Goal: Task Accomplishment & Management: Manage account settings

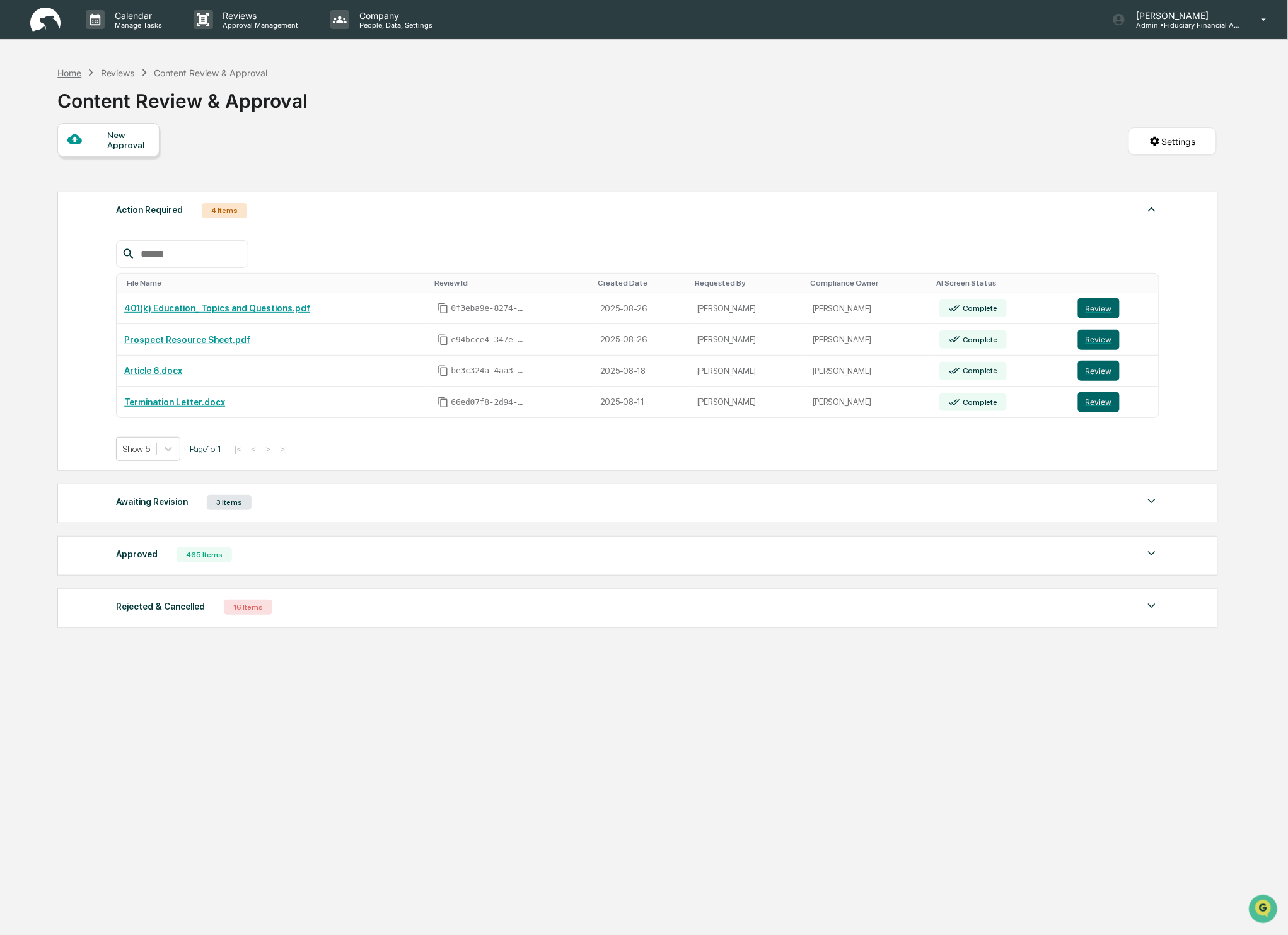
click at [78, 76] on div "Home" at bounding box center [69, 73] width 24 height 10
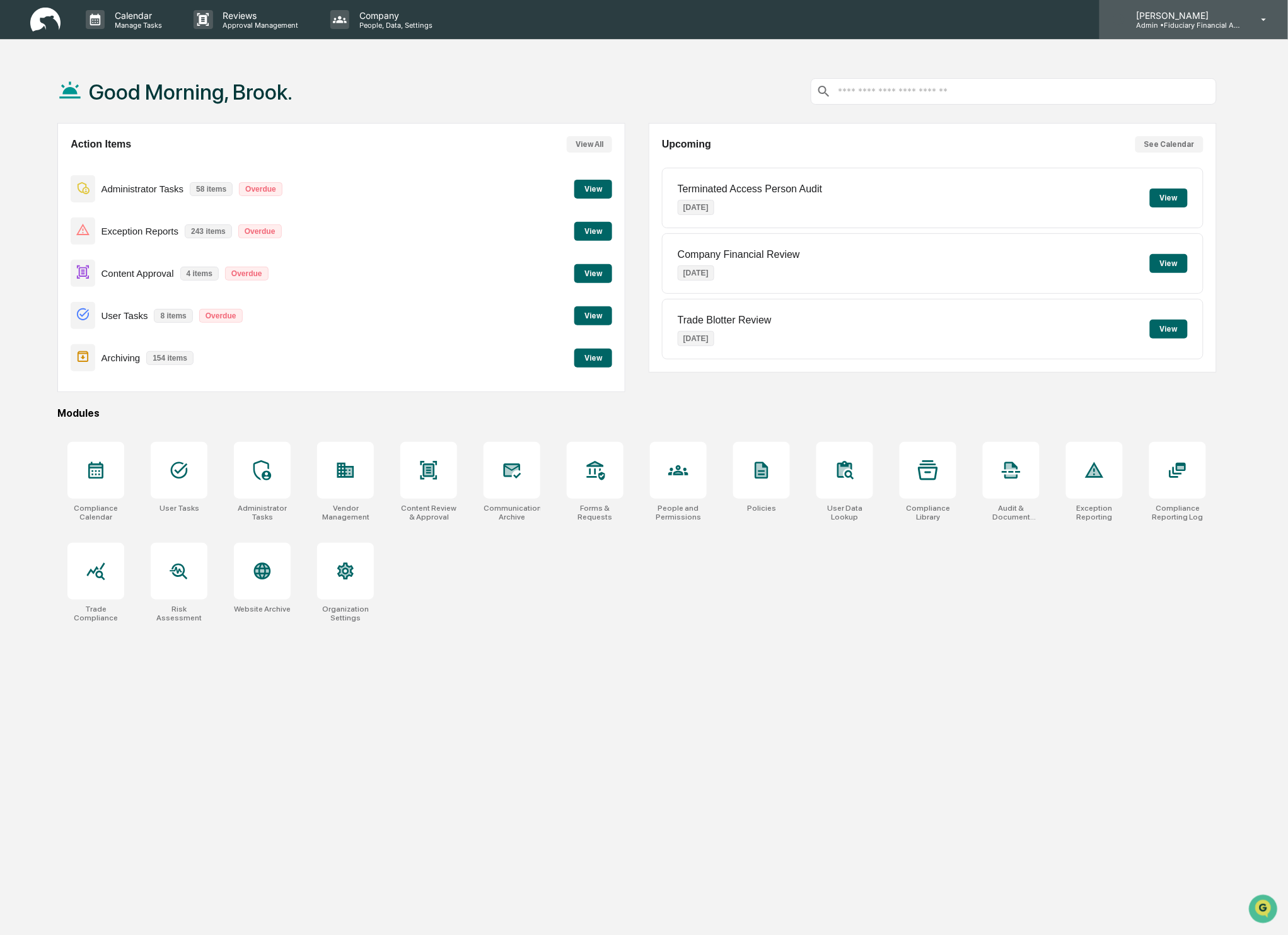
click at [1189, 14] on p "[PERSON_NAME]" at bounding box center [1184, 15] width 117 height 10
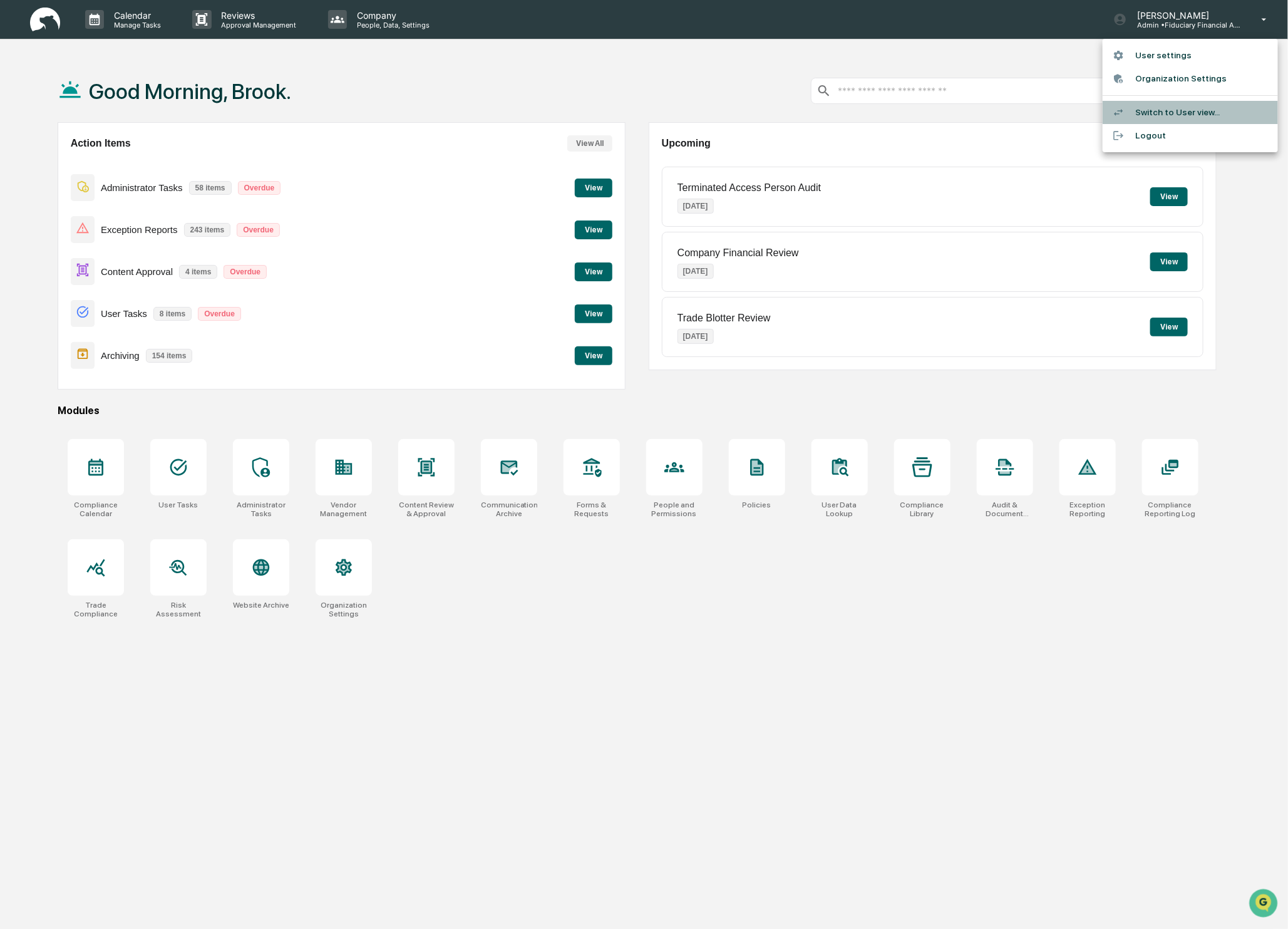
click at [1153, 109] on li "Switch to User view..." at bounding box center [1190, 112] width 175 height 23
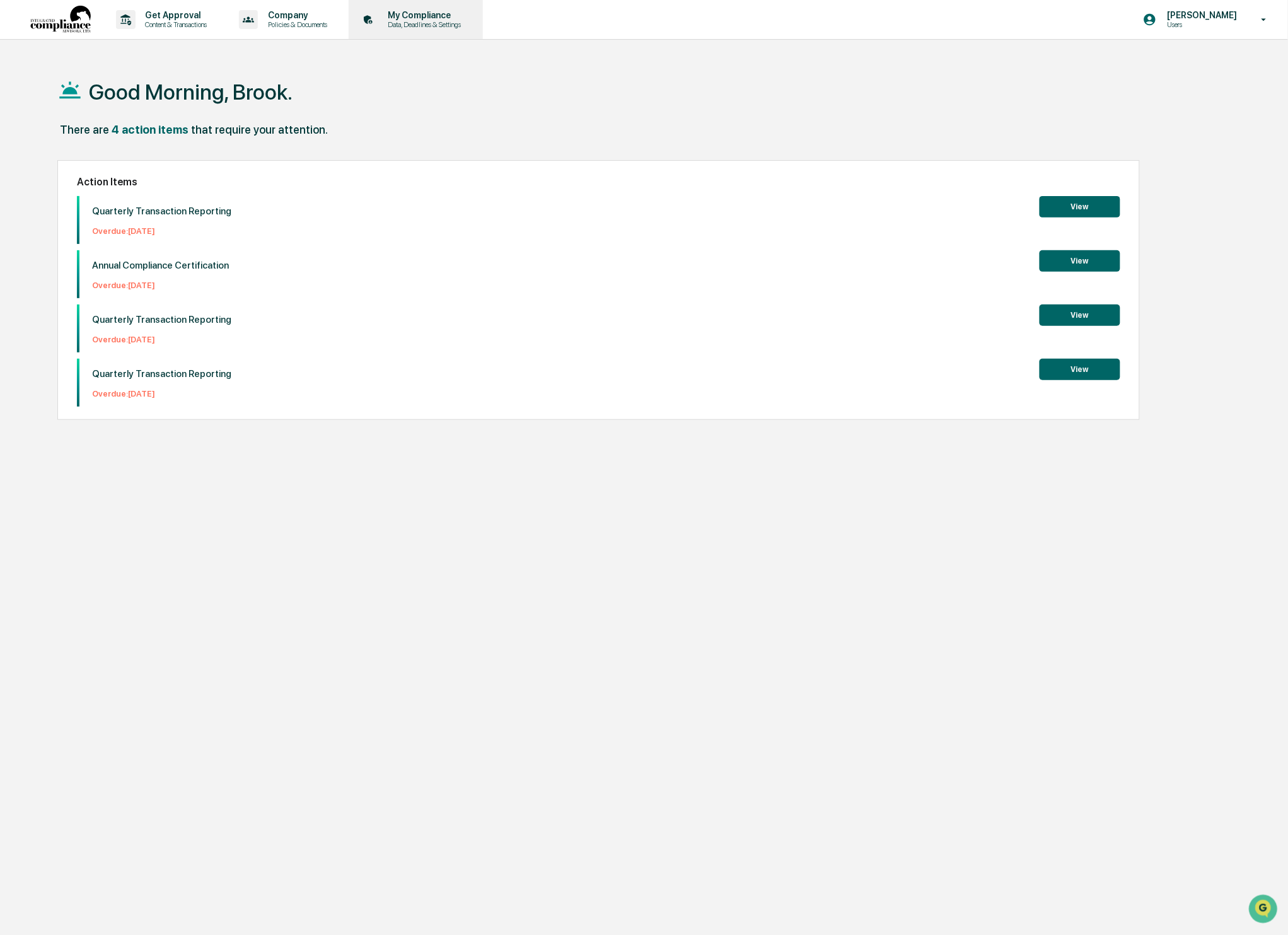
click at [456, 23] on p "Data, Deadlines & Settings" at bounding box center [423, 24] width 89 height 9
